Goal: Information Seeking & Learning: Learn about a topic

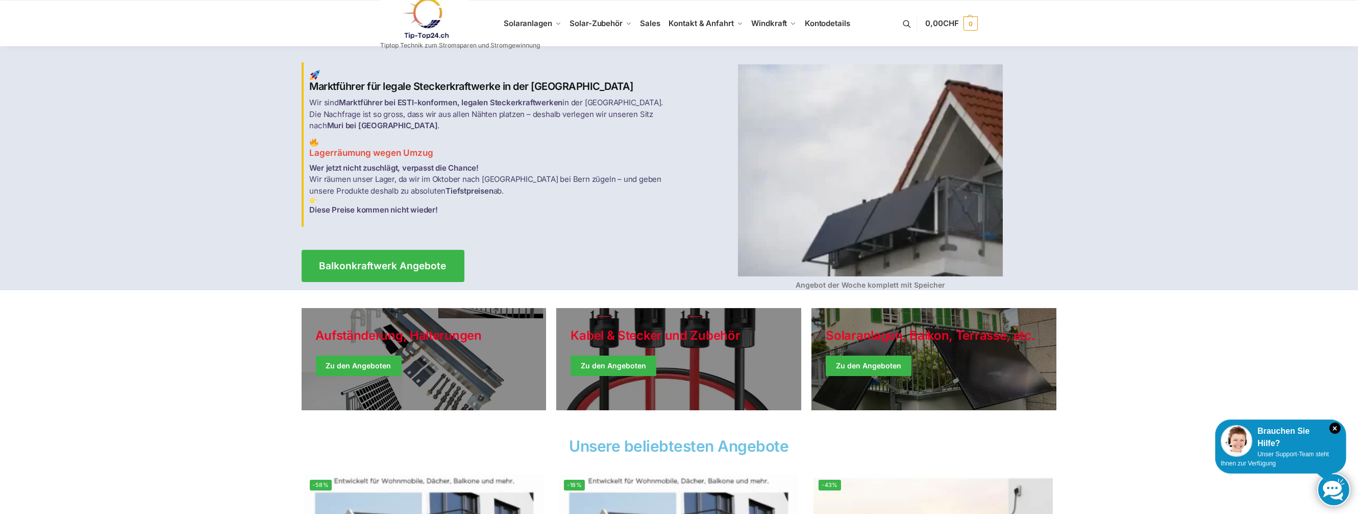
click at [871, 230] on img at bounding box center [870, 170] width 265 height 212
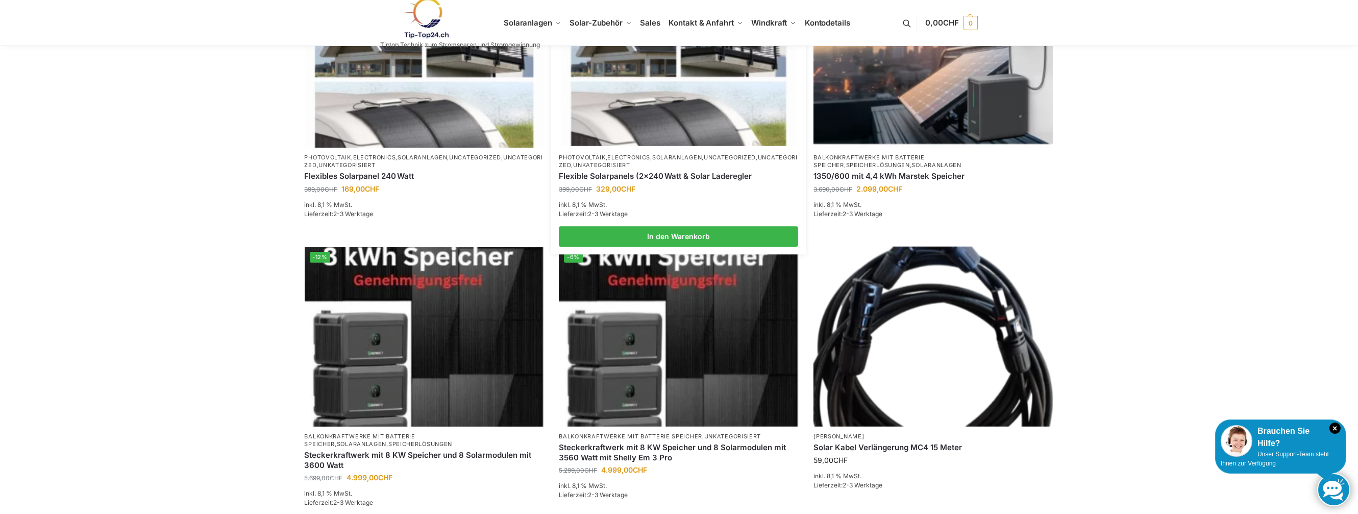
scroll to position [511, 0]
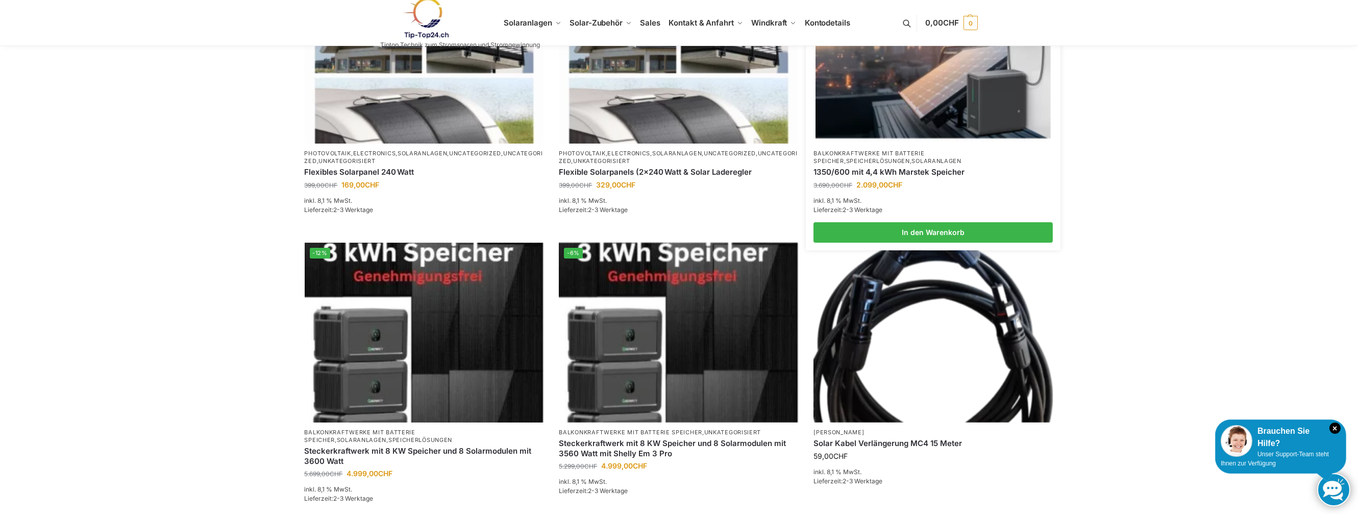
click at [905, 111] on img at bounding box center [933, 53] width 235 height 176
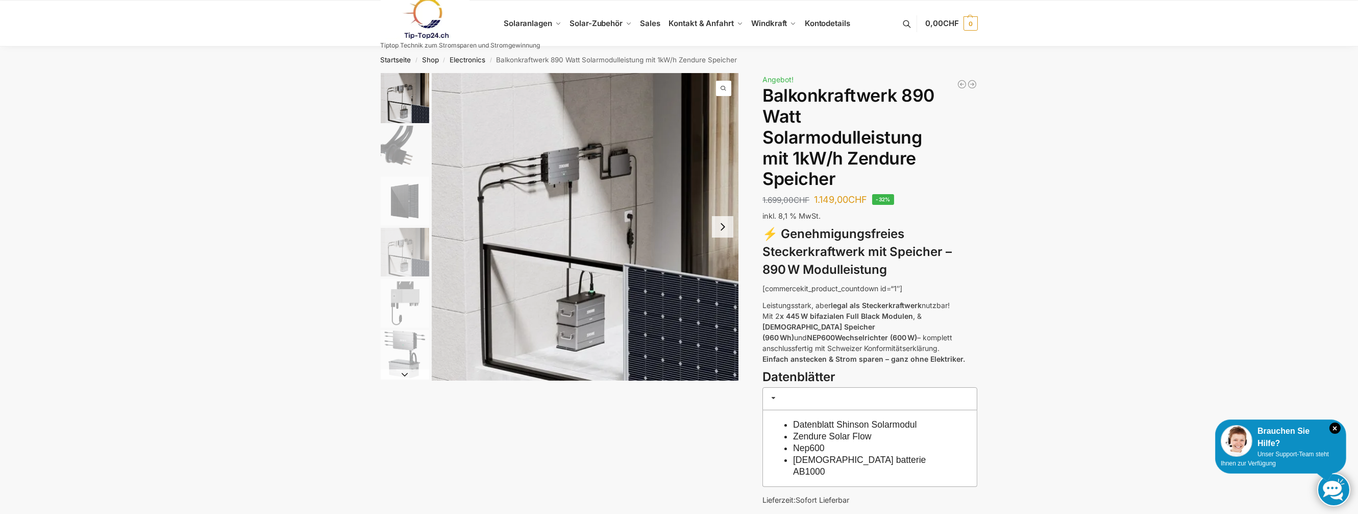
click at [721, 227] on button "Next slide" at bounding box center [722, 226] width 21 height 21
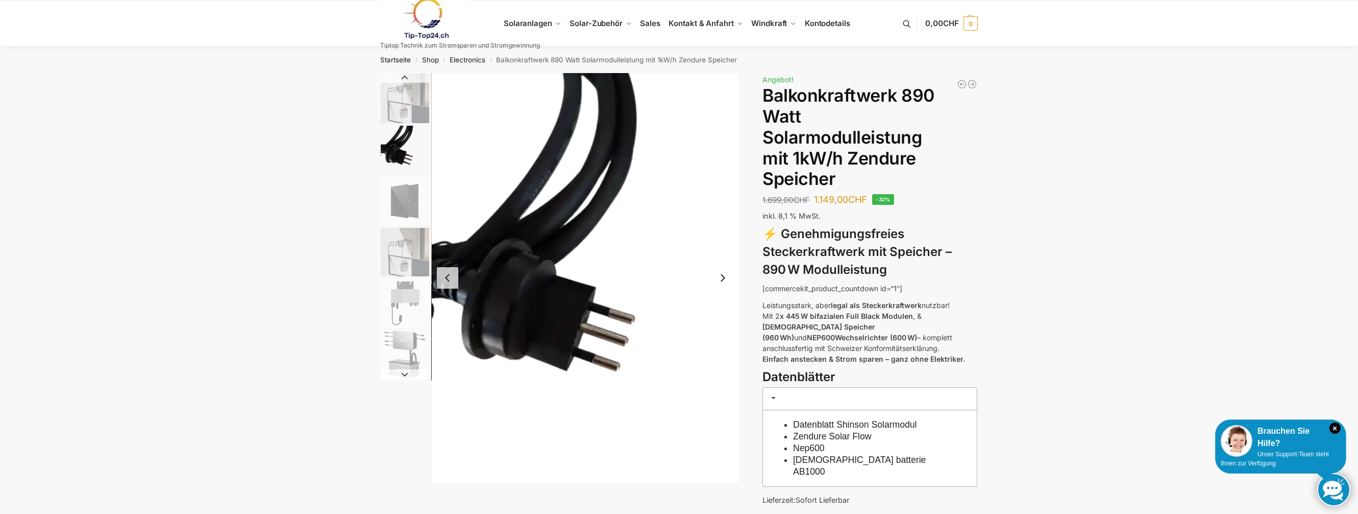
click at [721, 227] on img "2 / 6" at bounding box center [585, 277] width 307 height 409
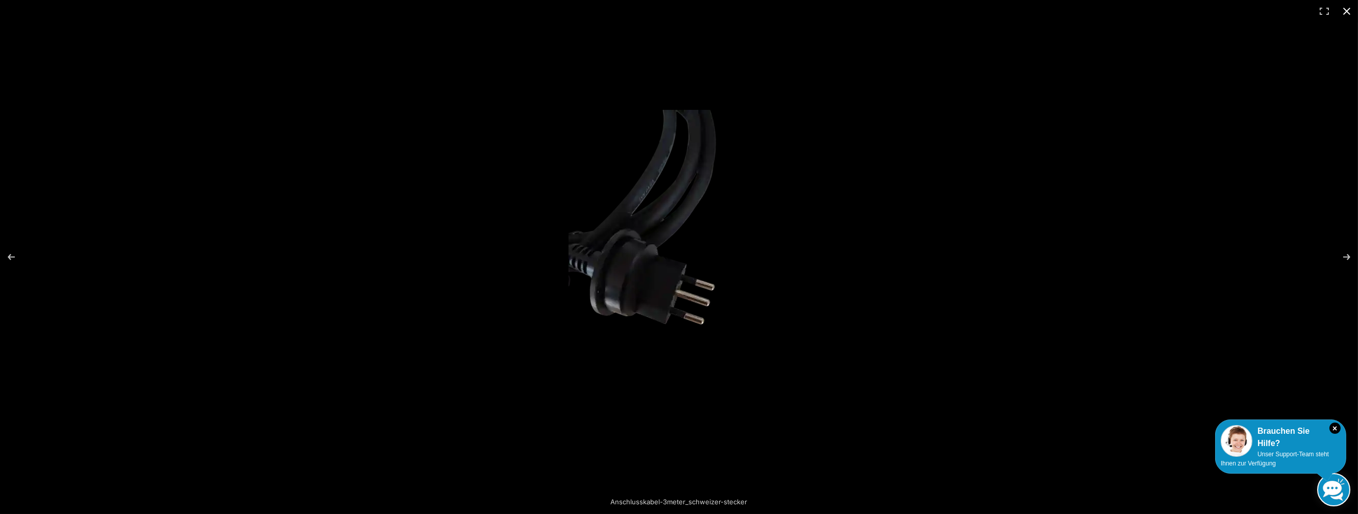
click at [1345, 8] on button "Close (Esc)" at bounding box center [1347, 11] width 22 height 22
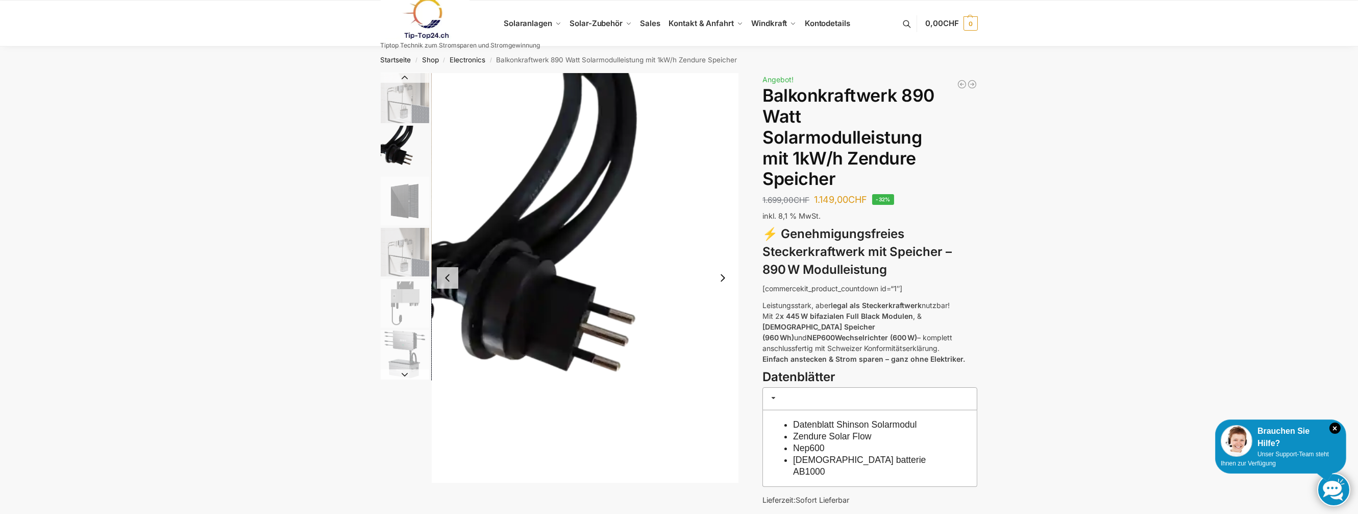
click at [722, 279] on button "Next slide" at bounding box center [722, 277] width 21 height 21
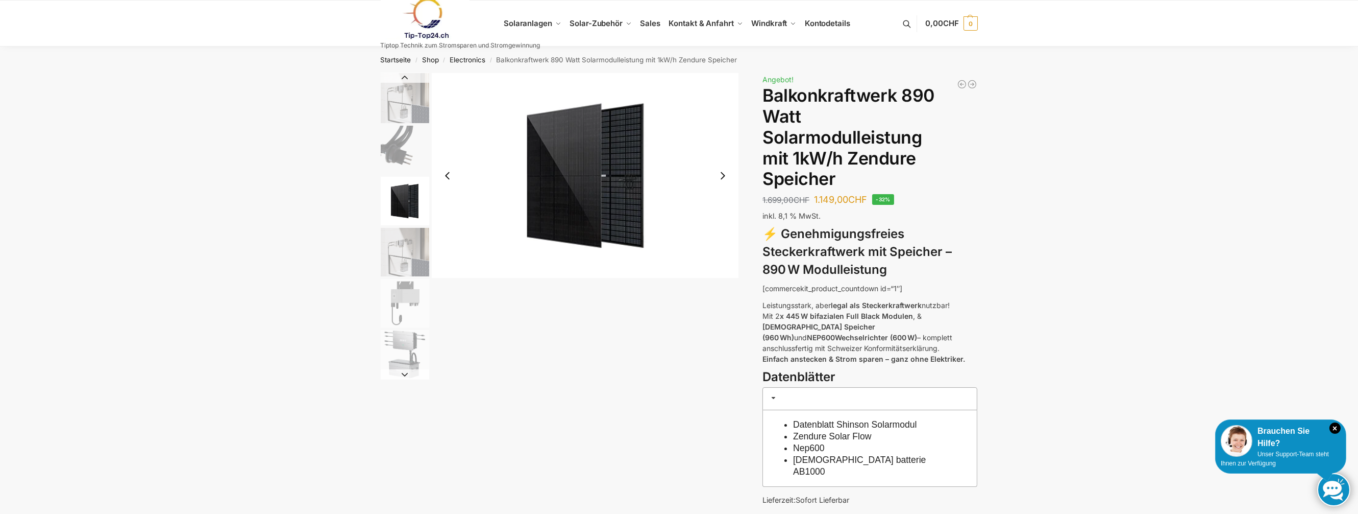
click at [722, 279] on div at bounding box center [560, 226] width 358 height 306
click at [722, 178] on button "Next slide" at bounding box center [722, 175] width 21 height 21
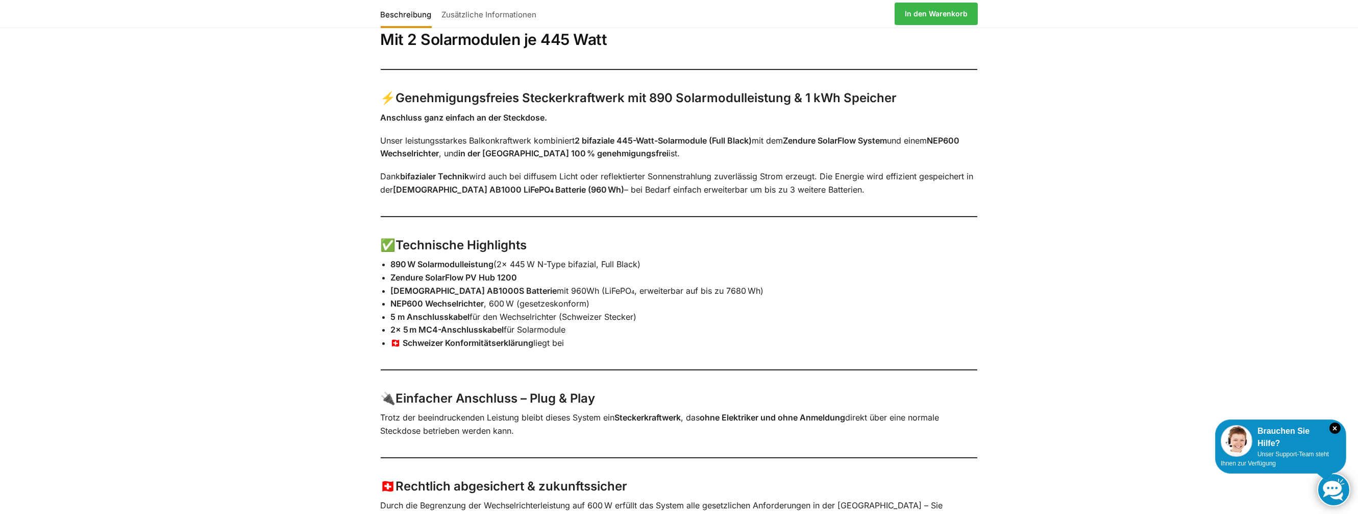
scroll to position [664, 0]
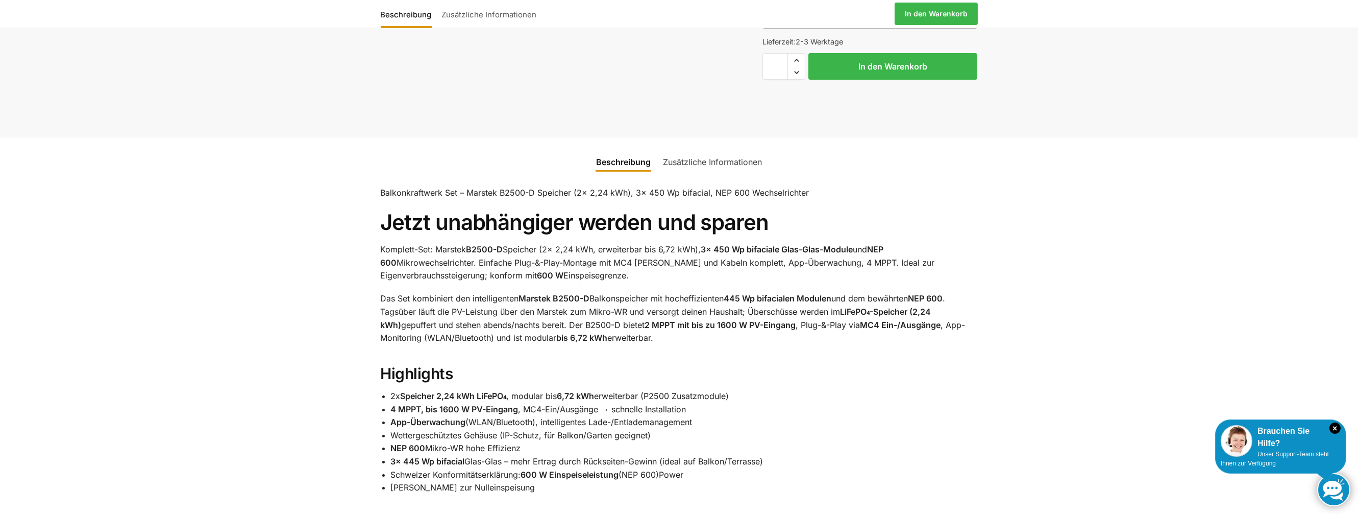
scroll to position [306, 0]
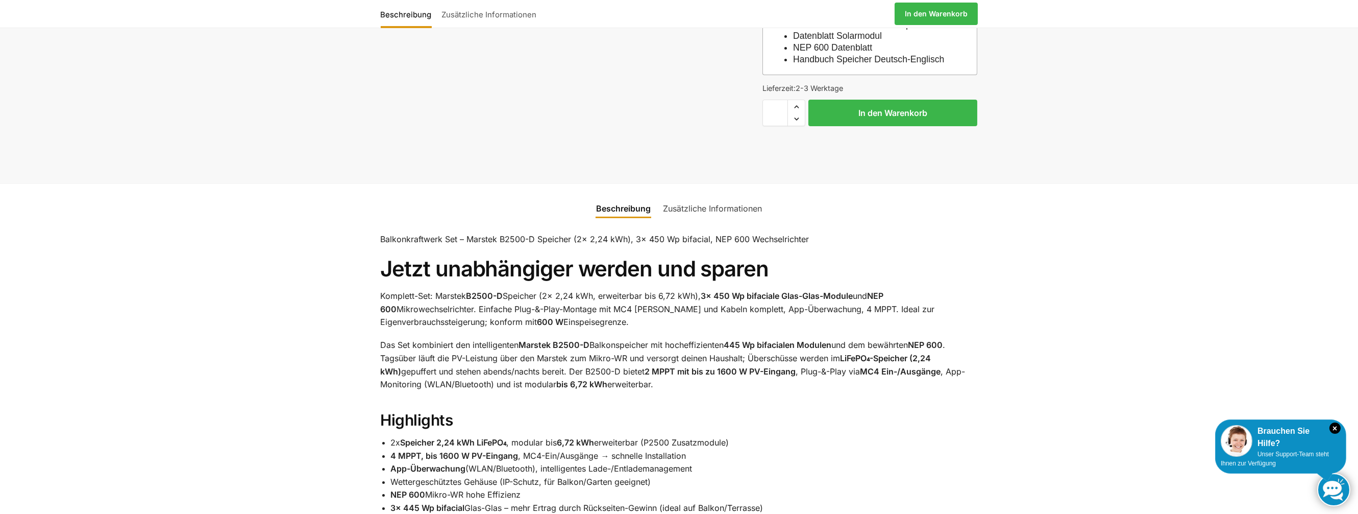
click at [696, 217] on link "Zusätzliche Informationen" at bounding box center [712, 208] width 111 height 25
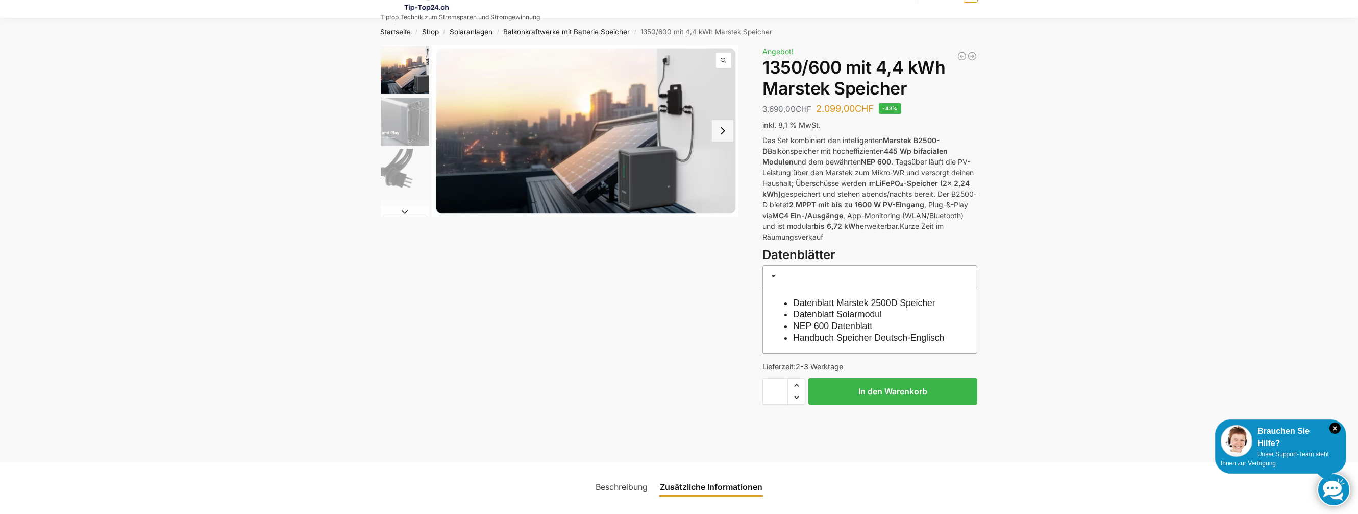
scroll to position [0, 0]
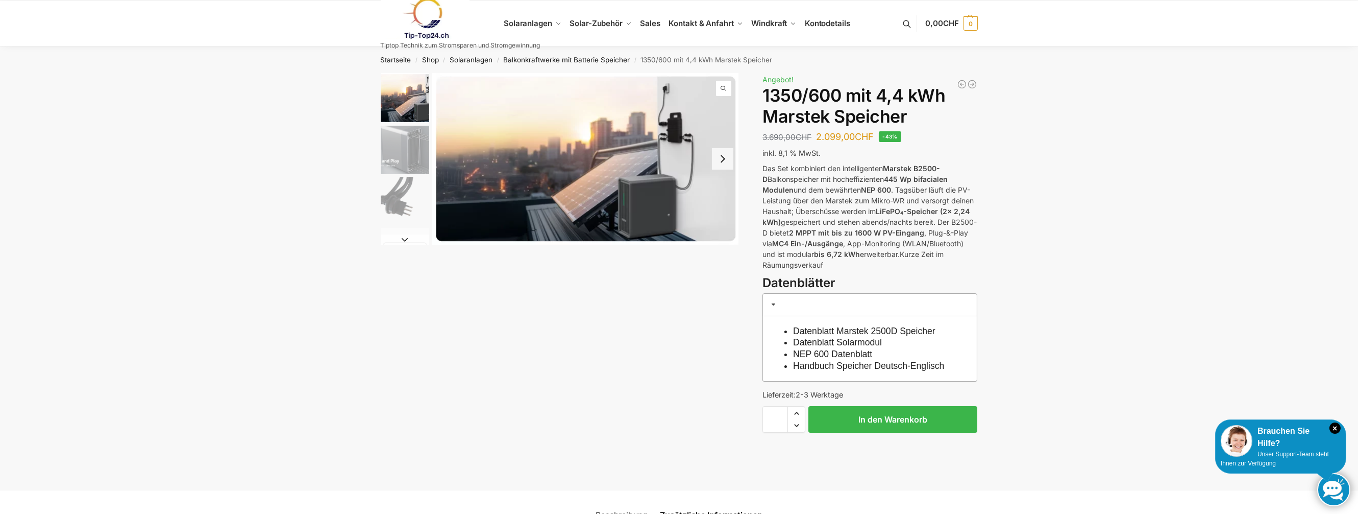
click at [722, 158] on button "Next slide" at bounding box center [722, 158] width 21 height 21
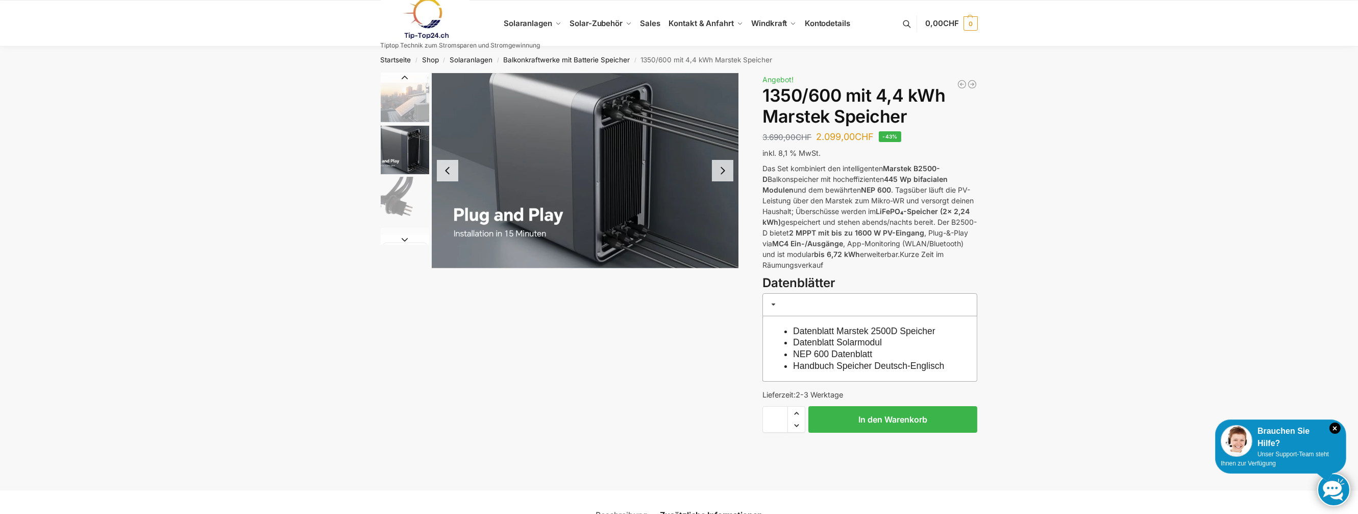
click at [727, 169] on button "Next slide" at bounding box center [722, 170] width 21 height 21
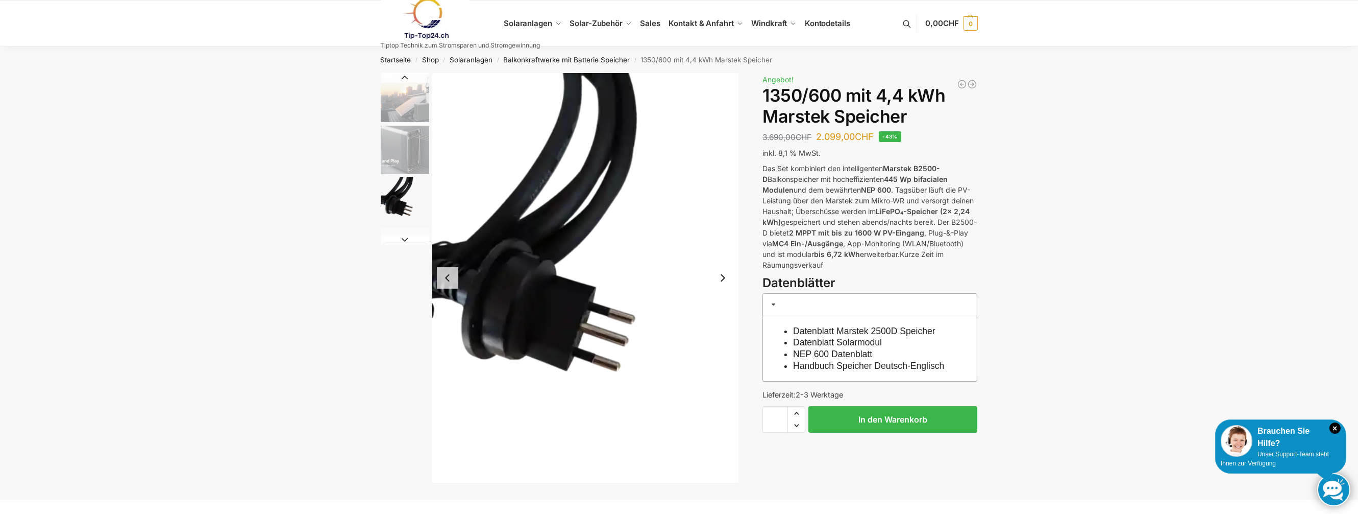
click at [721, 275] on button "Next slide" at bounding box center [722, 277] width 21 height 21
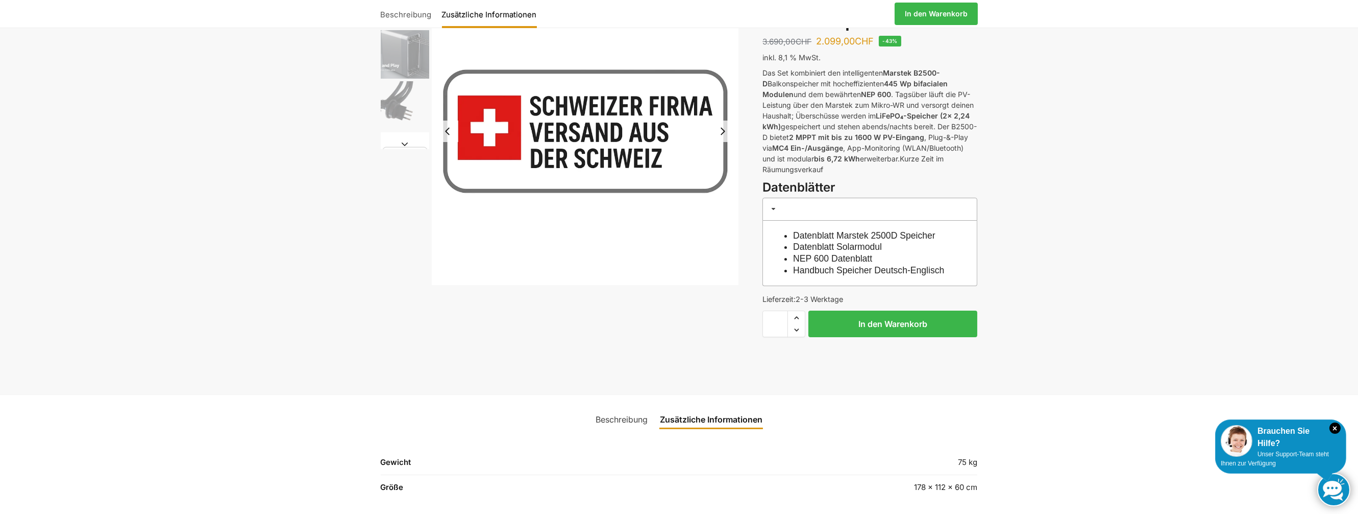
scroll to position [153, 0]
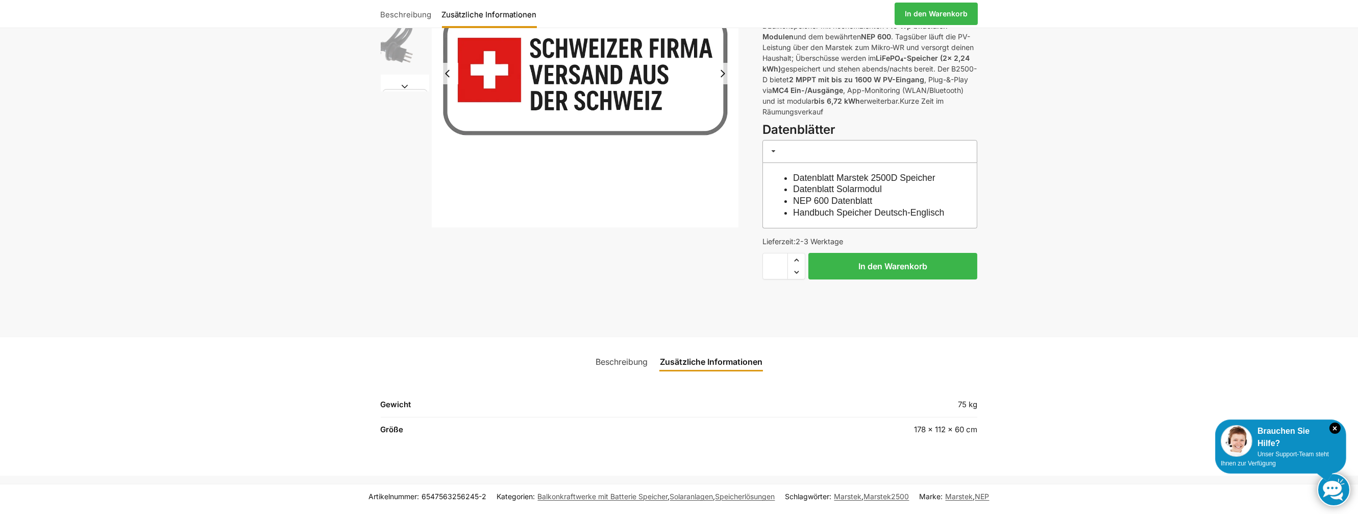
click at [772, 151] on span at bounding box center [774, 151] width 8 height 8
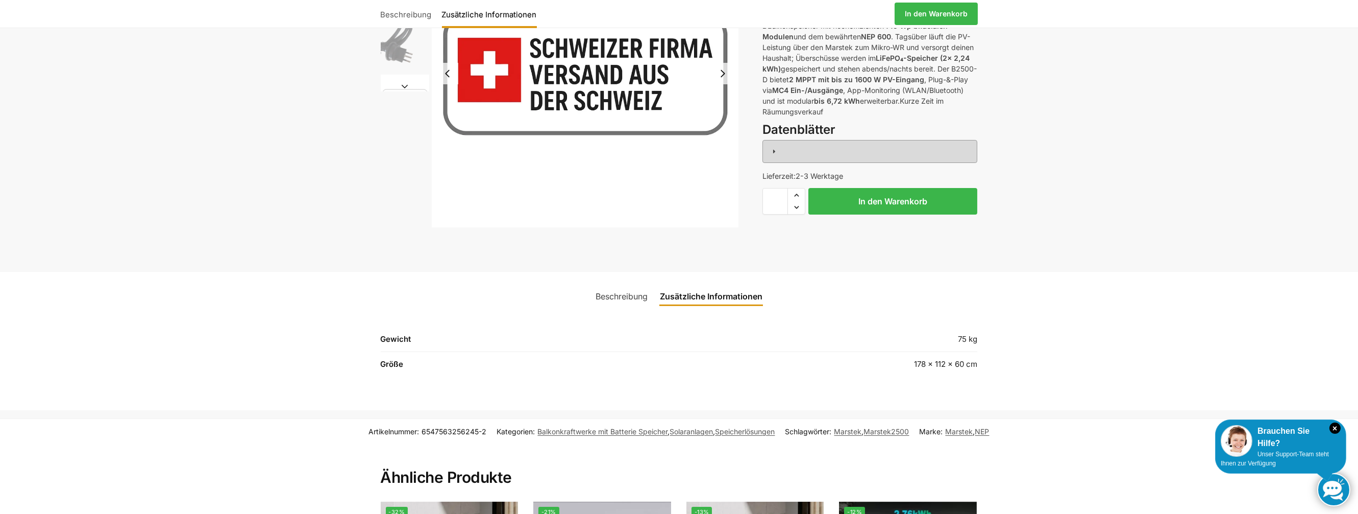
click at [772, 151] on span at bounding box center [774, 151] width 8 height 8
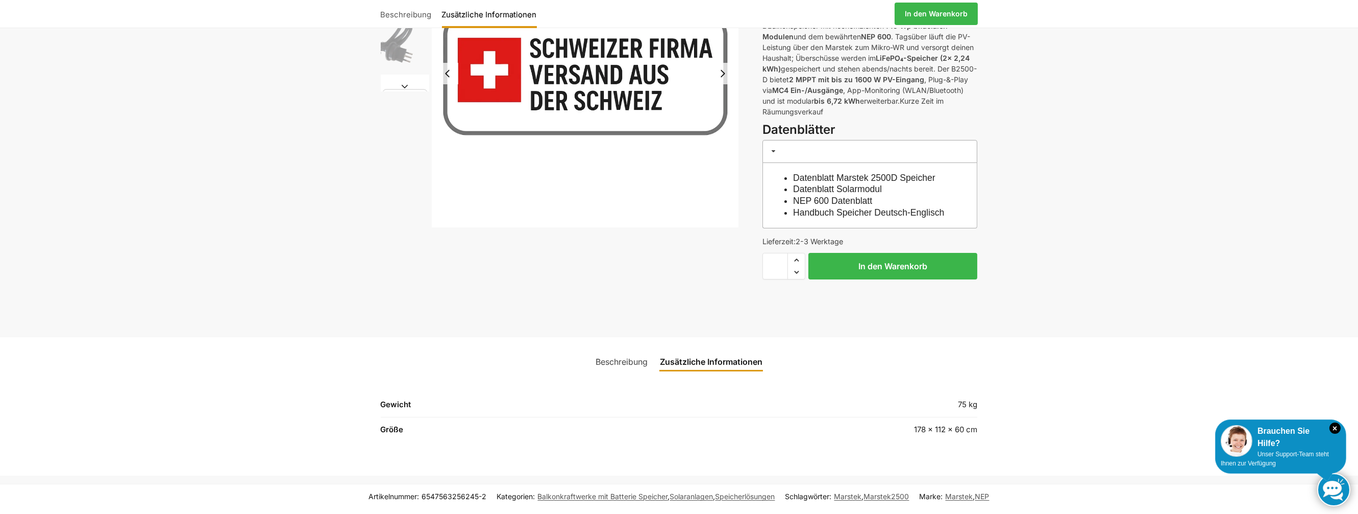
click at [819, 211] on link "Handbuch Speicher Deutsch-Englisch" at bounding box center [868, 212] width 151 height 10
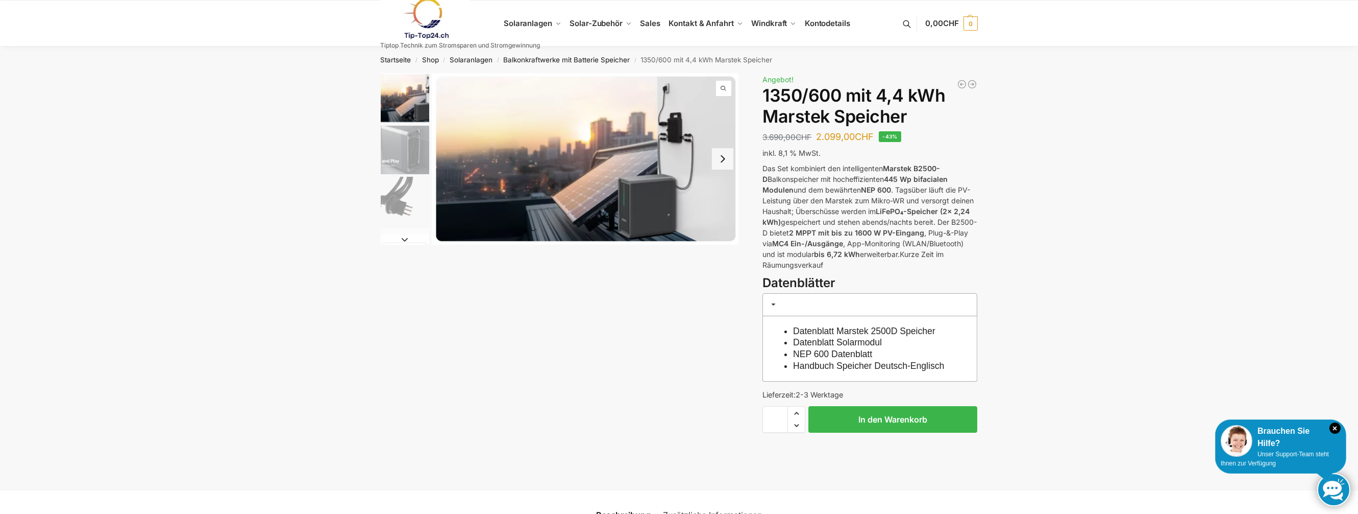
click at [415, 132] on img "2 / 9" at bounding box center [405, 150] width 48 height 48
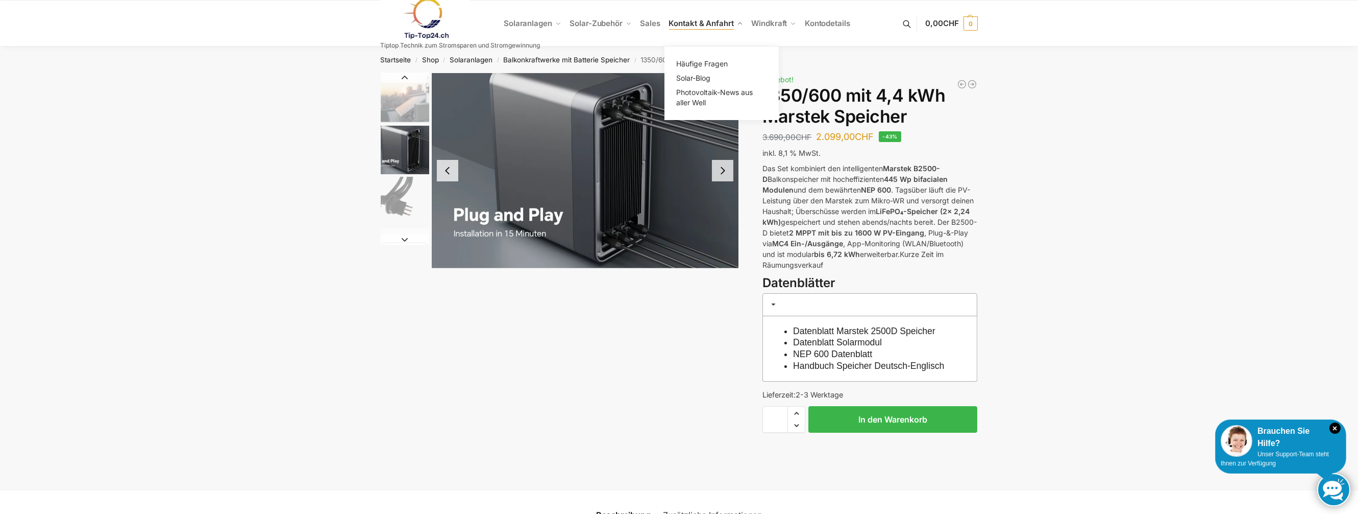
click at [714, 26] on span "Kontakt & Anfahrt" at bounding box center [701, 23] width 65 height 10
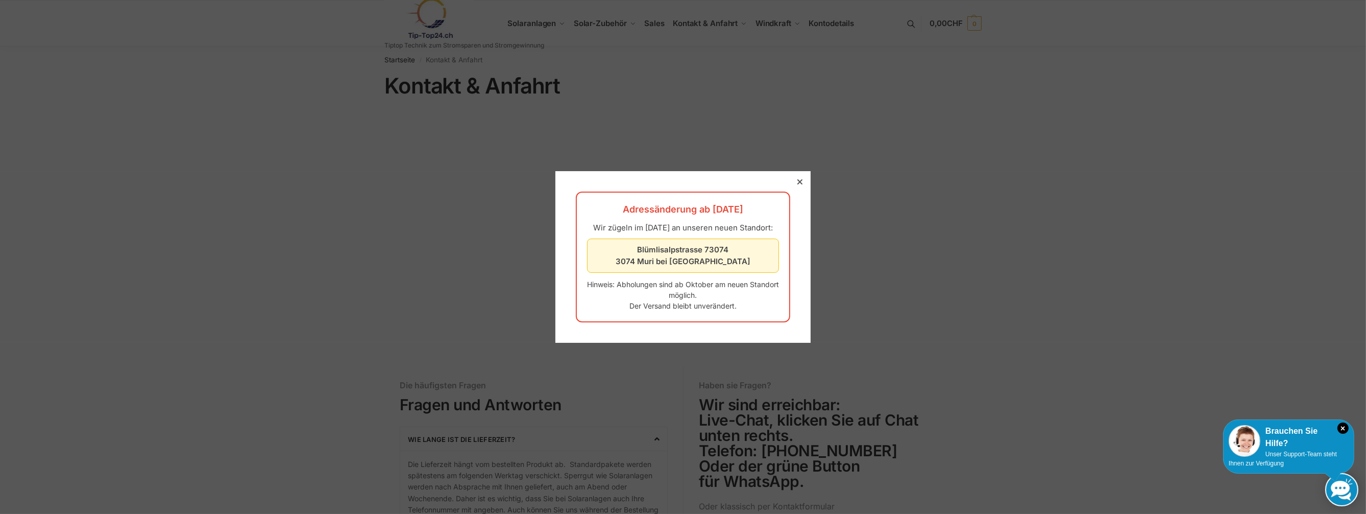
click at [795, 177] on div at bounding box center [799, 181] width 9 height 9
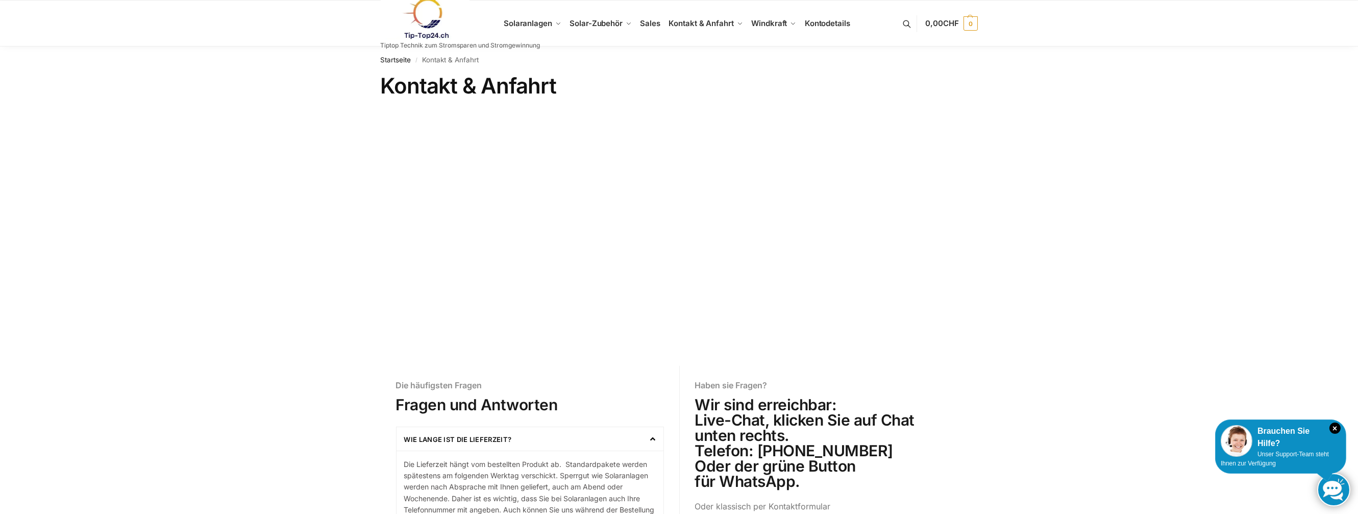
click at [536, 23] on link at bounding box center [461, 18] width 160 height 41
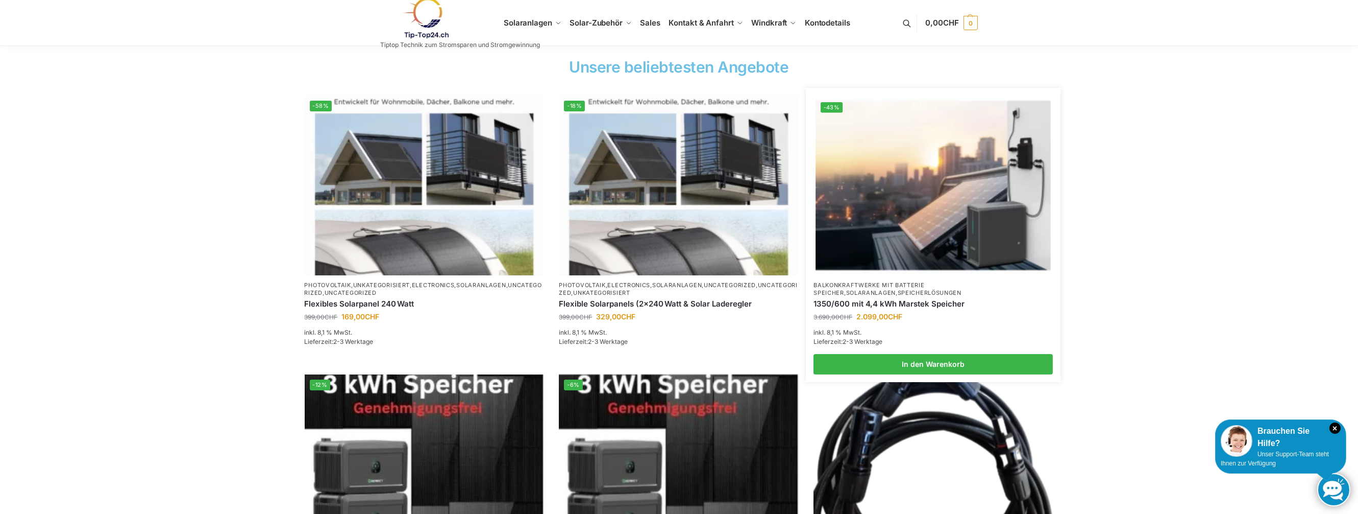
scroll to position [306, 0]
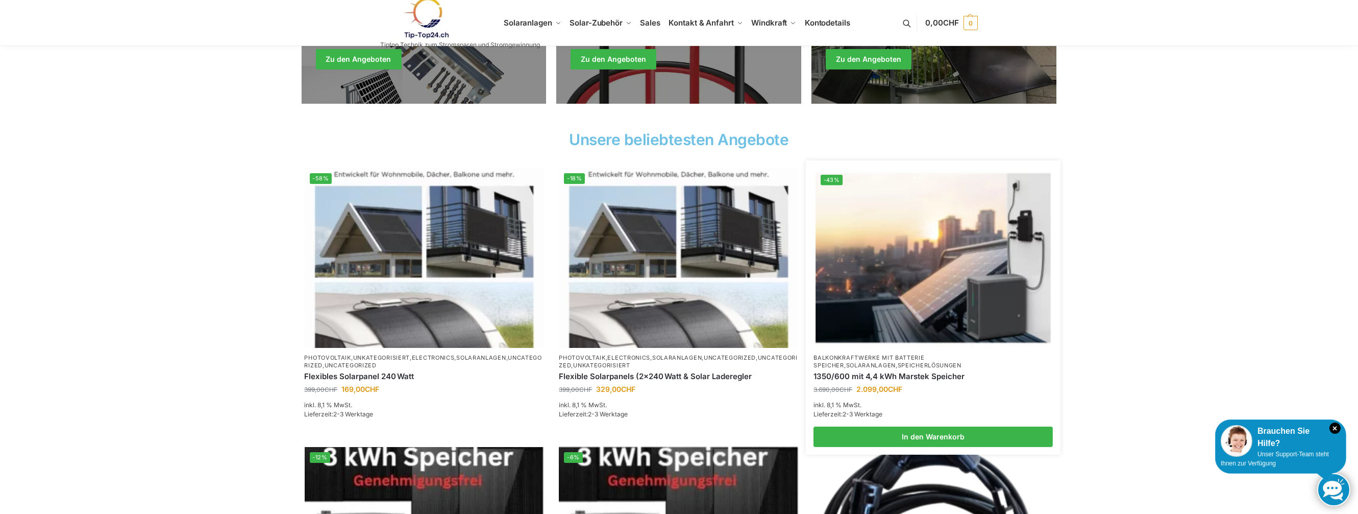
click at [947, 293] on img at bounding box center [933, 257] width 235 height 176
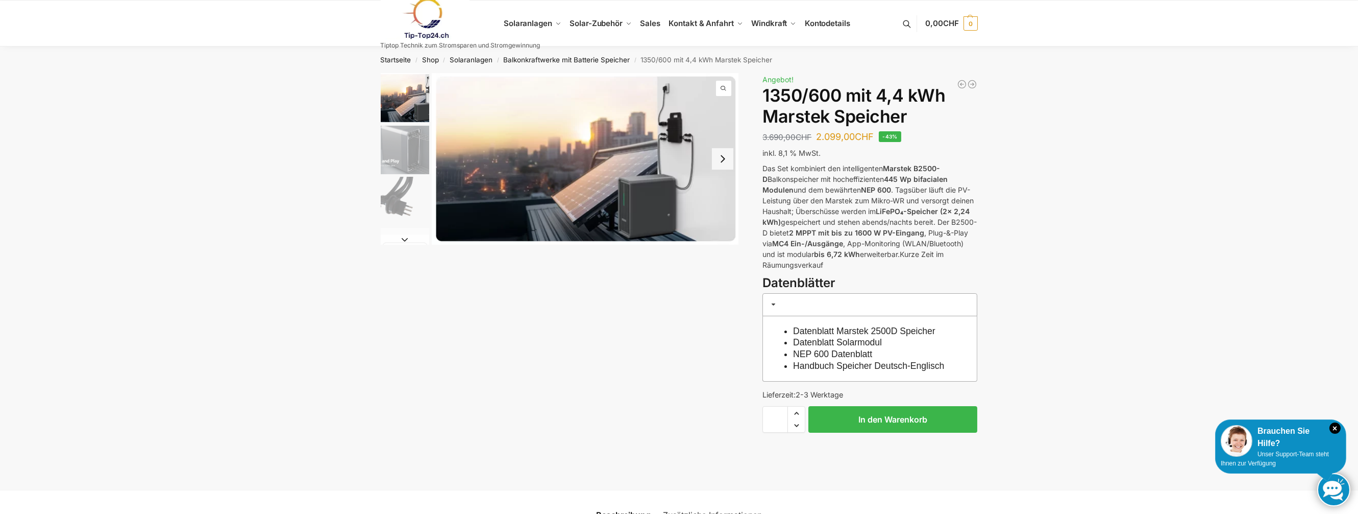
click at [421, 157] on img "2 / 9" at bounding box center [405, 150] width 48 height 48
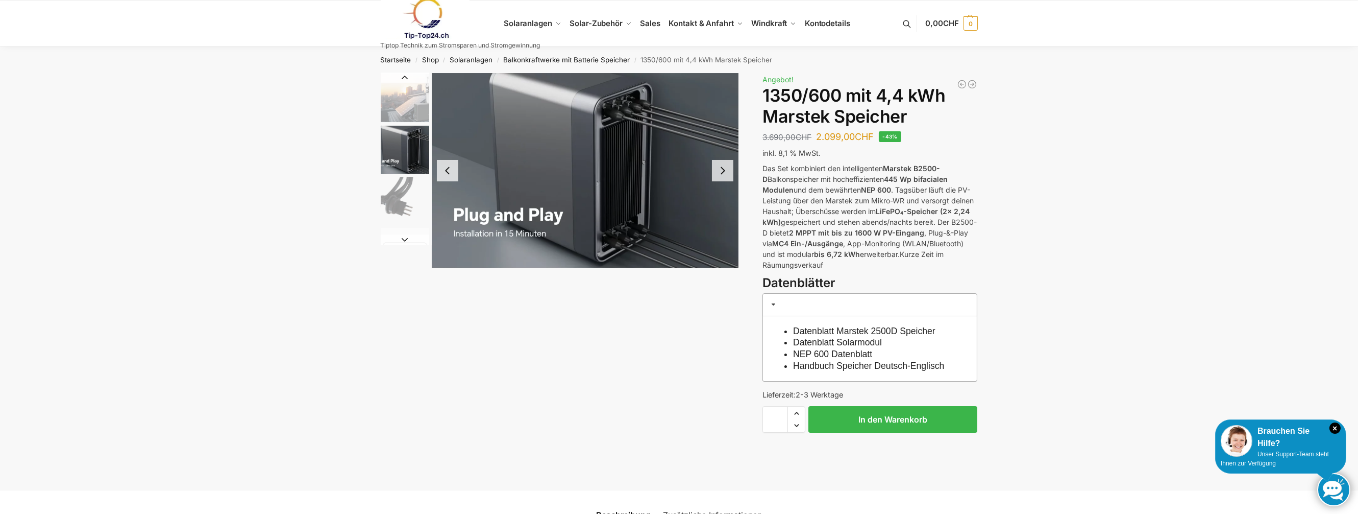
click at [397, 97] on img "1 / 9" at bounding box center [405, 98] width 48 height 50
